Goal: Task Accomplishment & Management: Complete application form

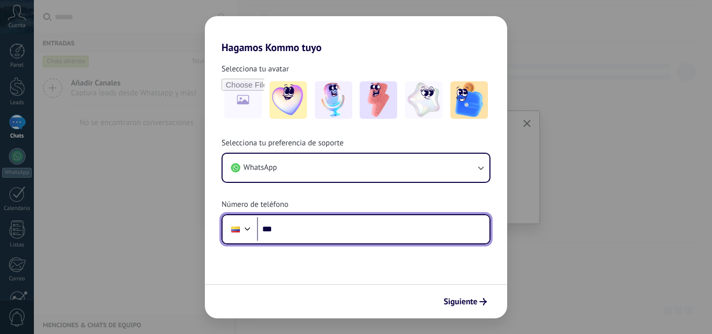
click at [301, 228] on input "***" at bounding box center [373, 229] width 232 height 24
type input "**********"
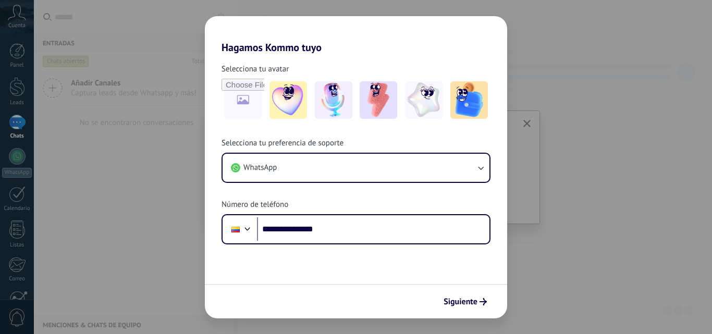
click at [365, 266] on form "**********" at bounding box center [356, 186] width 302 height 265
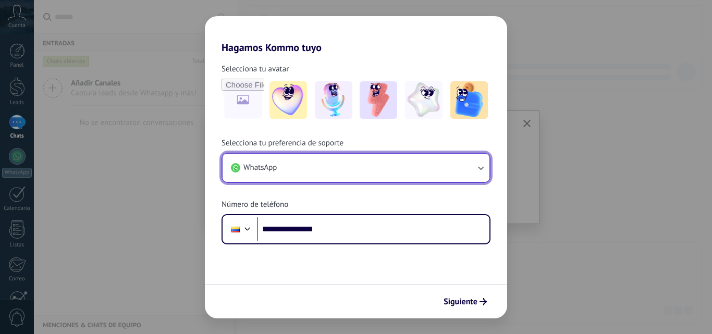
click at [477, 172] on icon "button" at bounding box center [480, 168] width 10 height 10
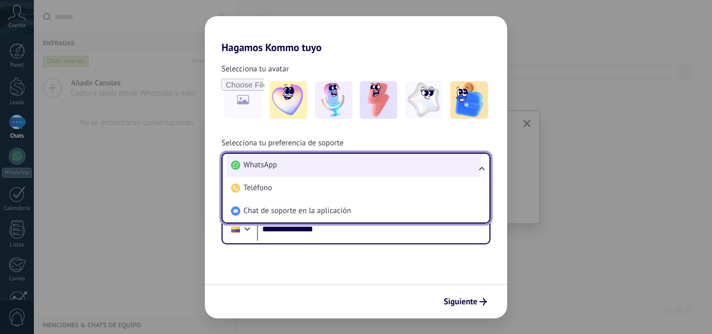
click at [430, 175] on li "WhatsApp" at bounding box center [354, 165] width 254 height 23
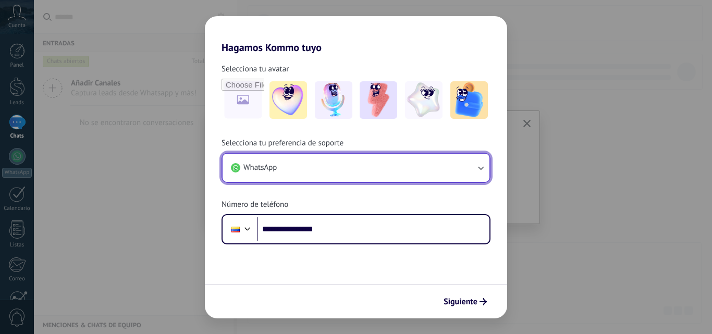
click at [464, 166] on button "WhatsApp" at bounding box center [355, 168] width 267 height 28
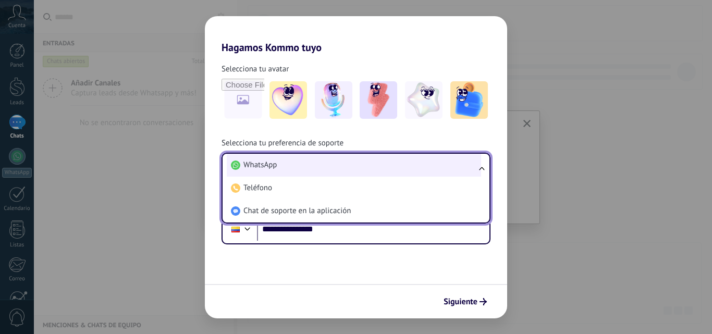
click at [465, 171] on li "WhatsApp" at bounding box center [354, 165] width 254 height 23
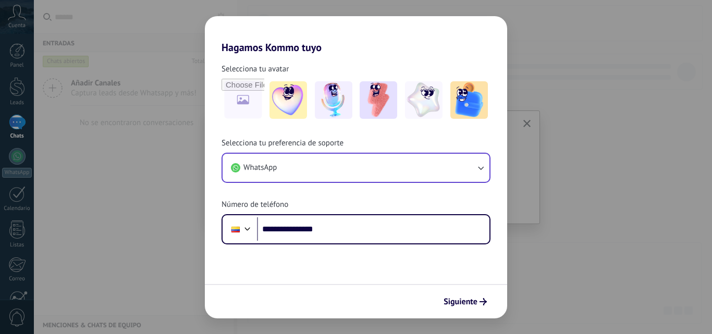
click at [448, 200] on div "**********" at bounding box center [356, 191] width 302 height 106
click at [472, 296] on button "Siguiente" at bounding box center [465, 302] width 53 height 18
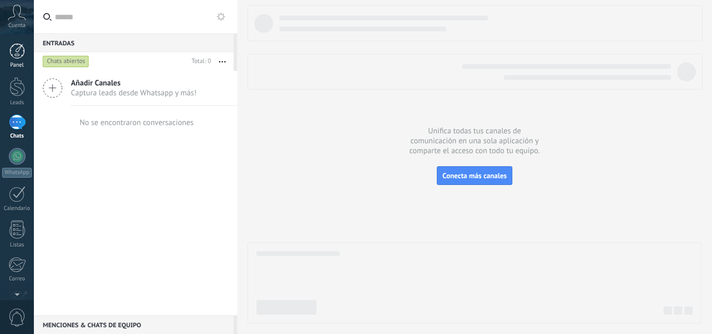
click at [14, 59] on link "Panel" at bounding box center [17, 56] width 34 height 26
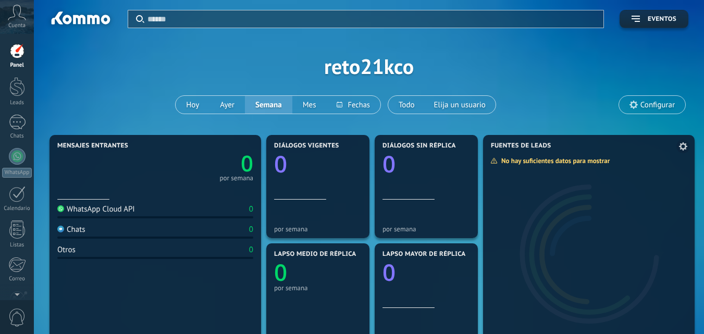
click at [683, 146] on icon at bounding box center [683, 146] width 8 height 8
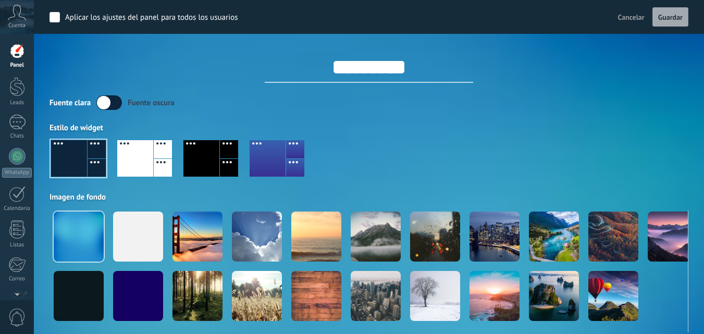
click at [15, 57] on div at bounding box center [17, 51] width 16 height 16
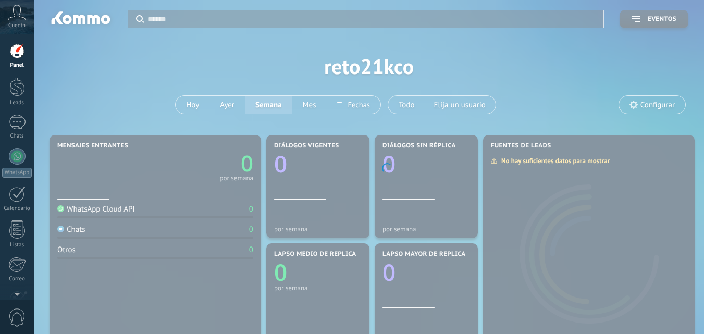
click at [22, 16] on icon at bounding box center [17, 13] width 18 height 16
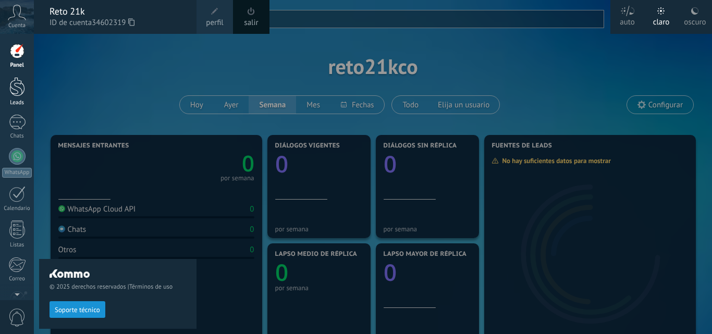
click at [16, 94] on div at bounding box center [17, 86] width 16 height 19
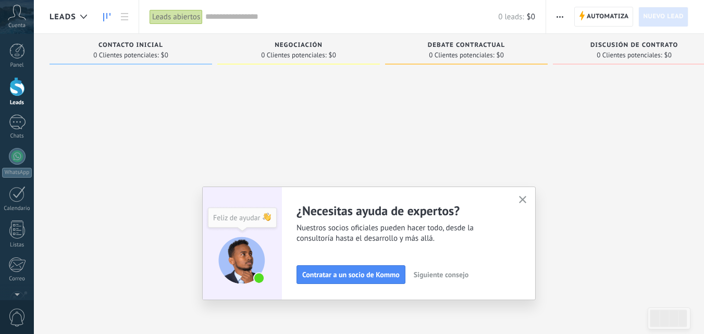
click at [526, 202] on icon "button" at bounding box center [523, 200] width 8 height 8
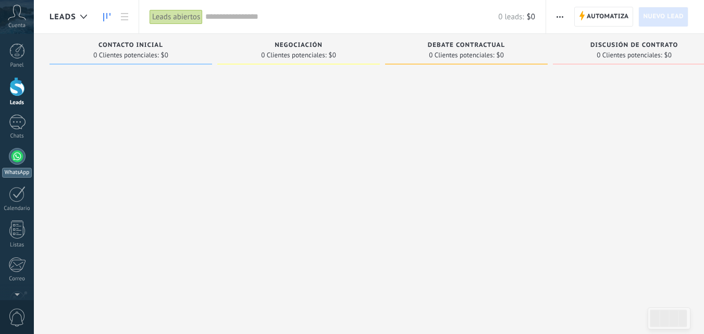
click at [21, 157] on div at bounding box center [17, 156] width 17 height 17
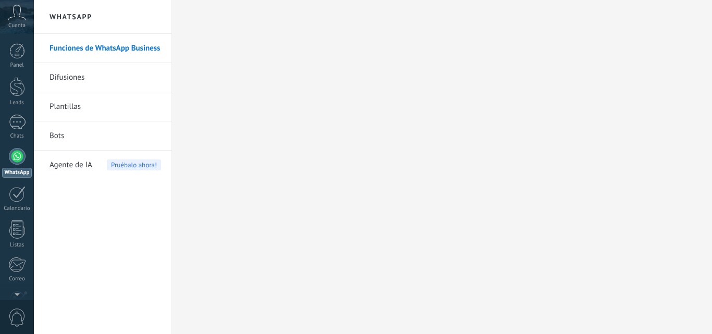
click at [16, 12] on icon at bounding box center [17, 13] width 18 height 16
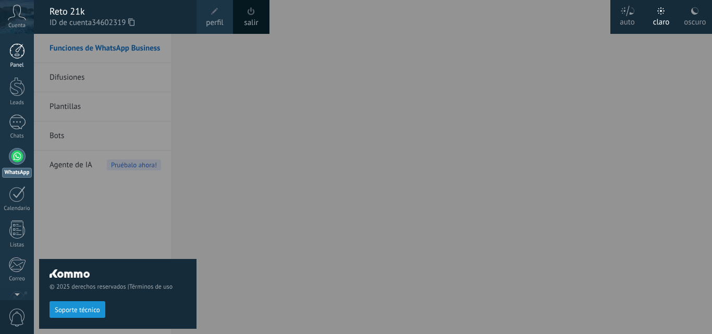
click at [15, 45] on div at bounding box center [17, 51] width 16 height 16
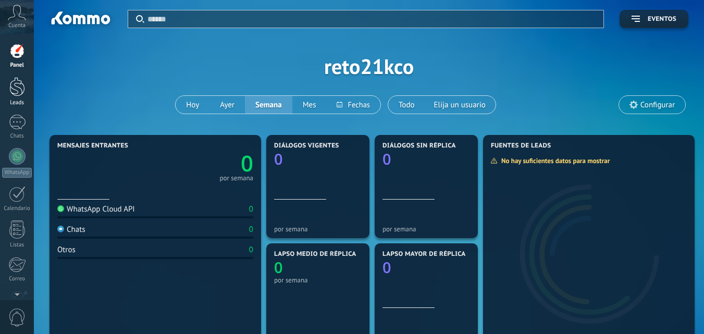
click at [14, 85] on div at bounding box center [17, 86] width 16 height 19
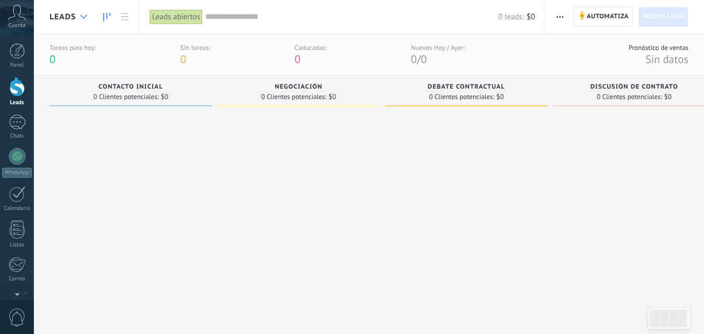
click at [86, 23] on div at bounding box center [83, 17] width 17 height 20
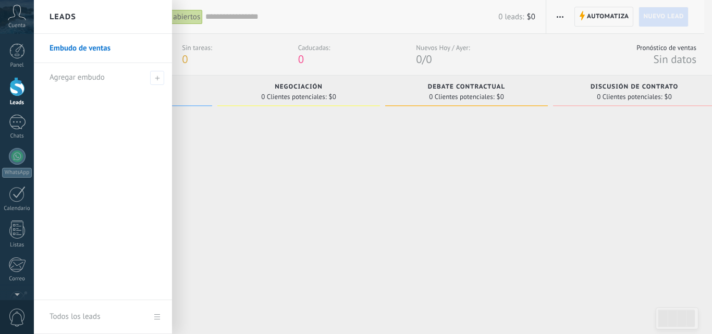
click at [77, 53] on link "Embudo de ventas" at bounding box center [105, 48] width 112 height 29
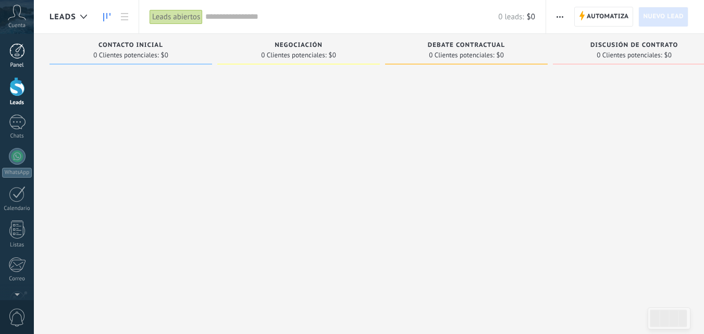
click at [16, 52] on div at bounding box center [17, 51] width 16 height 16
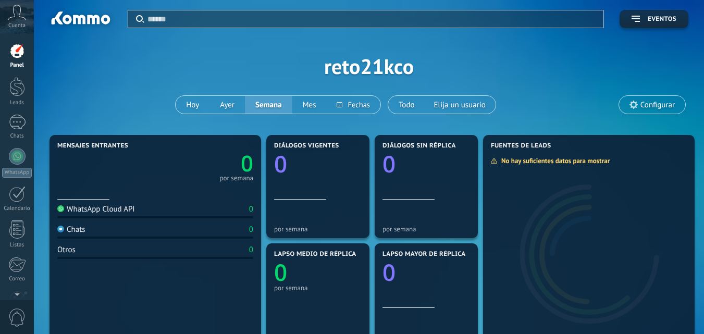
click at [637, 104] on icon at bounding box center [633, 105] width 8 height 8
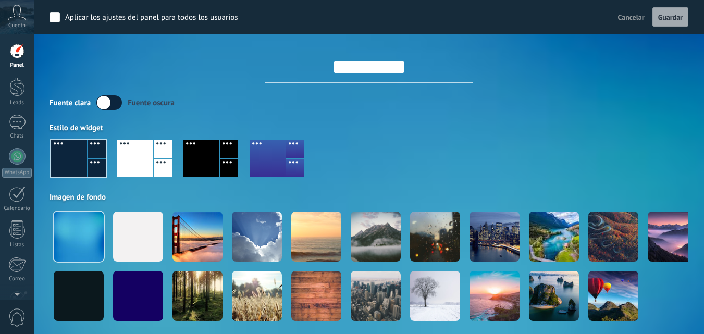
click at [16, 54] on div at bounding box center [17, 51] width 16 height 16
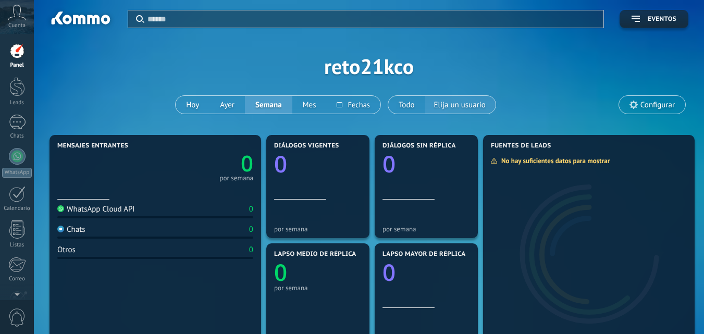
click at [442, 106] on span "Elija un usuario" at bounding box center [460, 105] width 56 height 14
click at [668, 14] on button "Eventos" at bounding box center [654, 19] width 69 height 18
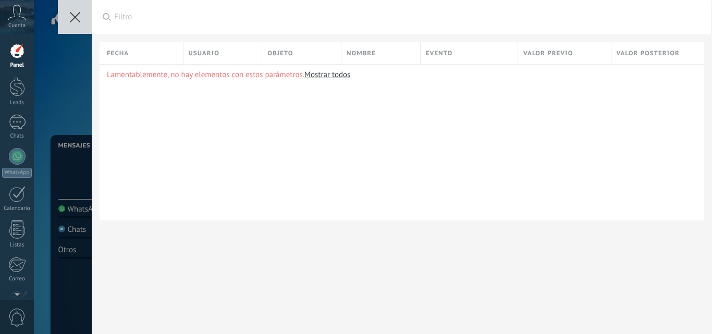
click at [76, 19] on use at bounding box center [75, 17] width 10 height 10
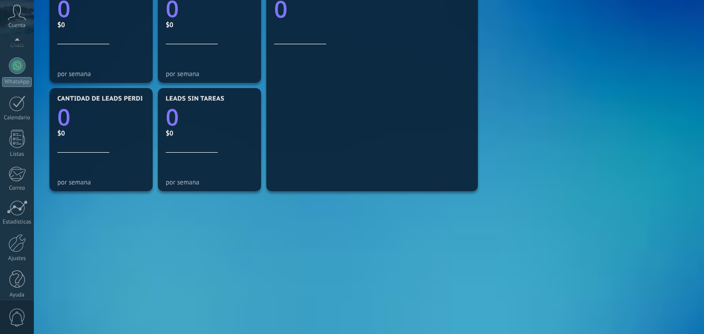
scroll to position [100, 0]
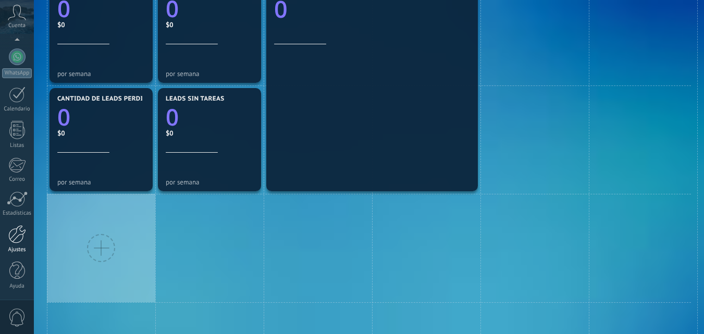
click at [16, 233] on div at bounding box center [17, 234] width 18 height 18
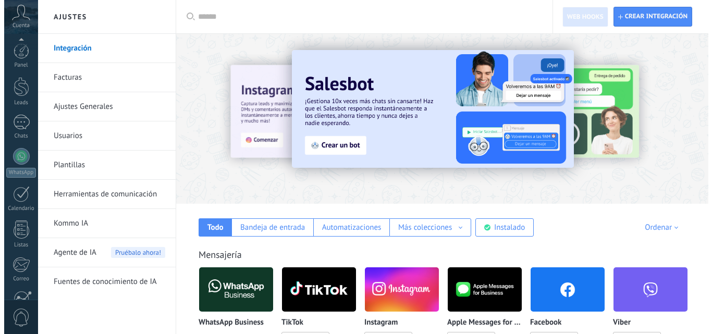
scroll to position [100, 0]
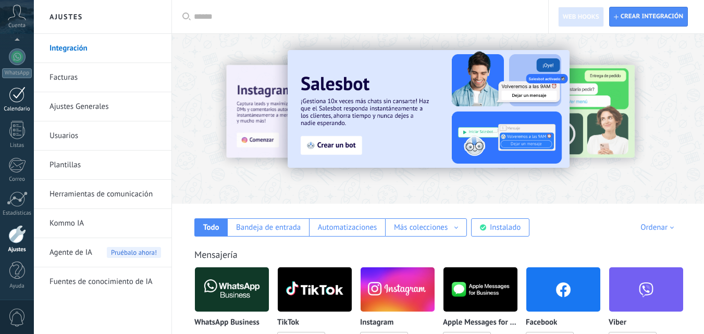
click at [6, 103] on link "Calendario" at bounding box center [17, 99] width 34 height 26
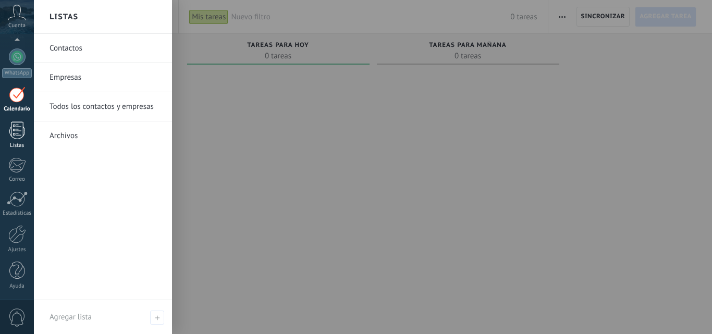
click at [14, 130] on div at bounding box center [17, 130] width 16 height 18
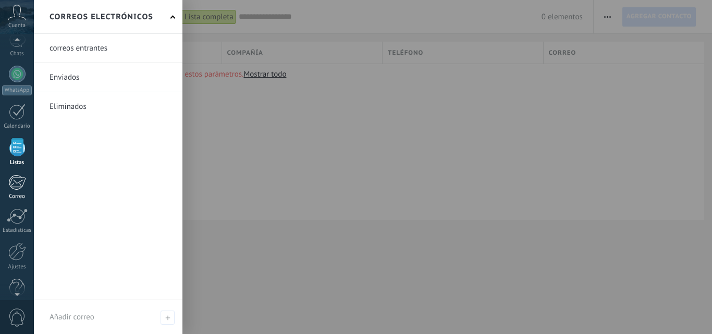
click at [16, 190] on div at bounding box center [16, 183] width 17 height 16
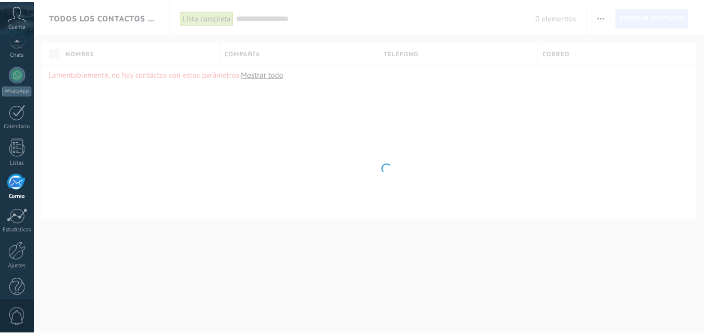
scroll to position [100, 0]
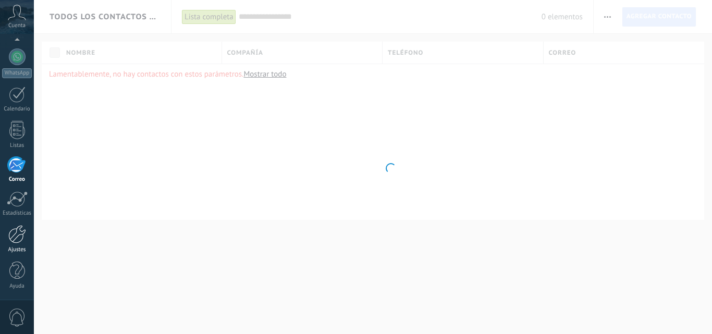
click at [18, 235] on div at bounding box center [17, 234] width 18 height 18
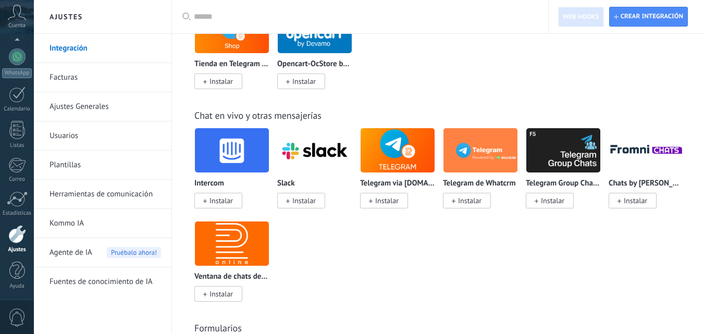
scroll to position [783, 0]
